Goal: Register for event/course

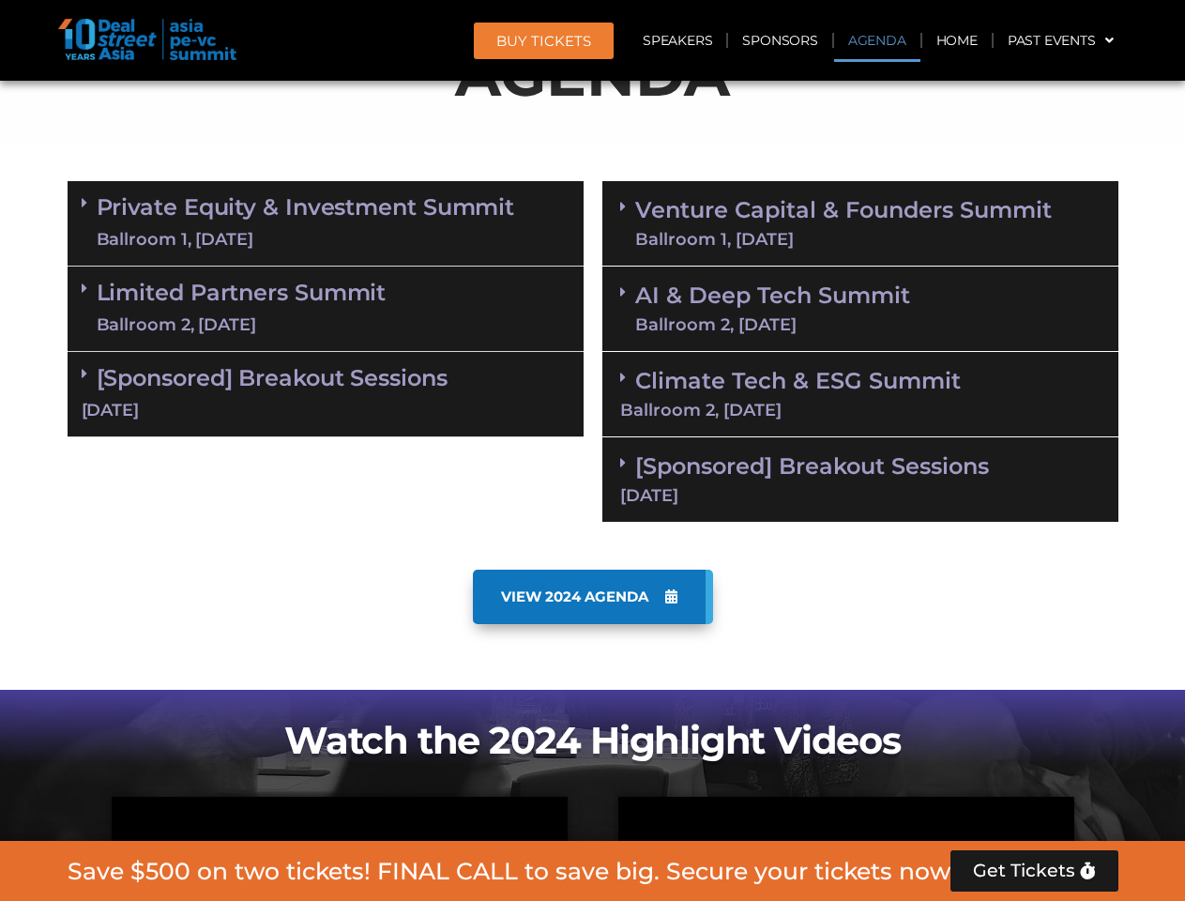
scroll to position [1163, 0]
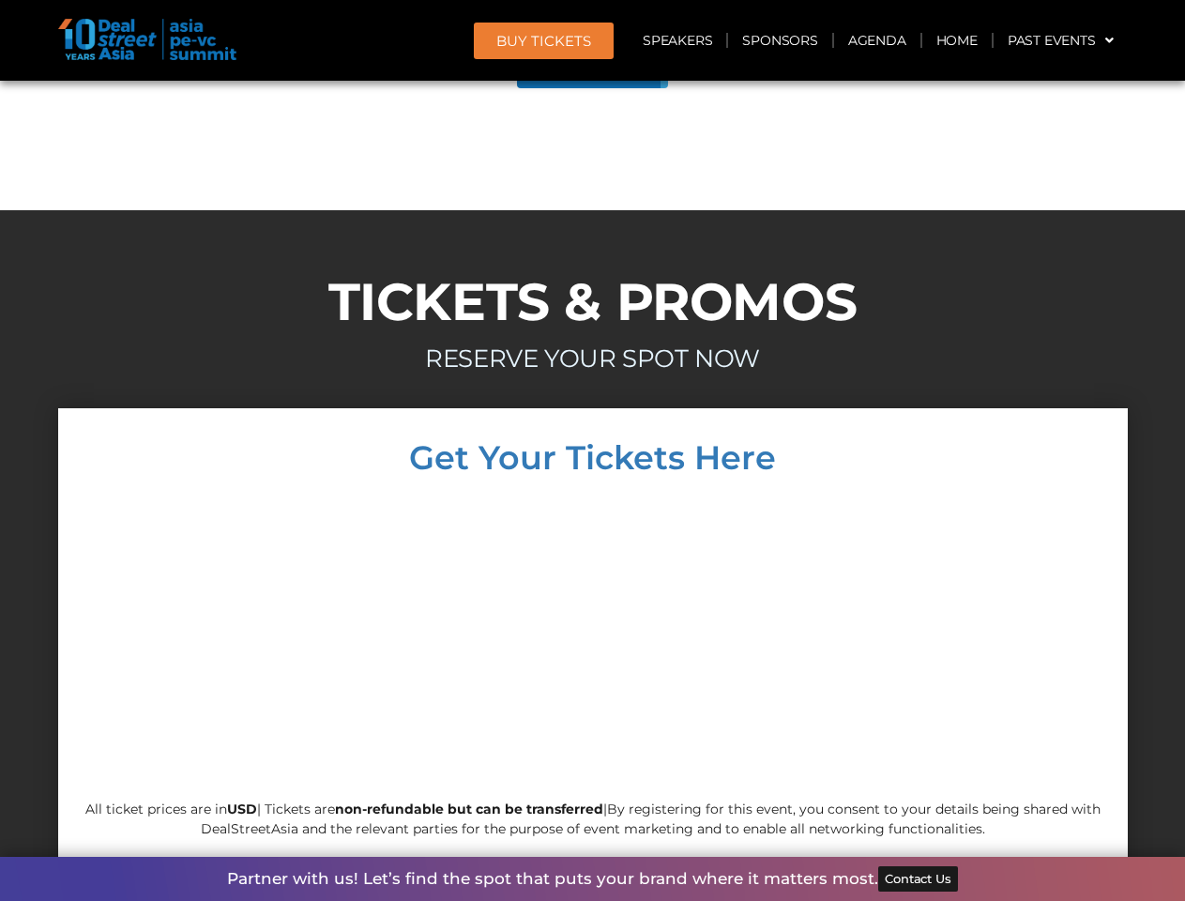
scroll to position [10633, 0]
